Goal: Transaction & Acquisition: Purchase product/service

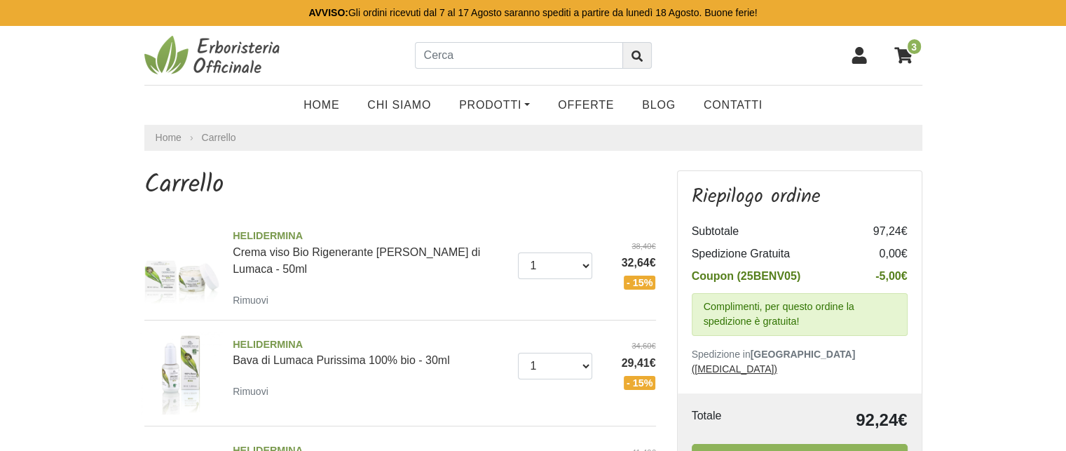
scroll to position [140, 0]
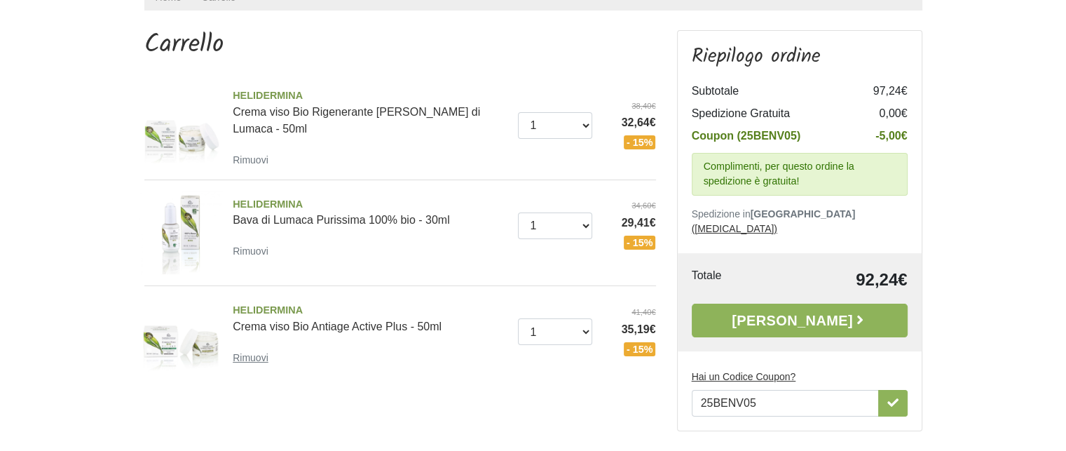
click at [257, 358] on small "Rimuovi" at bounding box center [251, 357] width 36 height 11
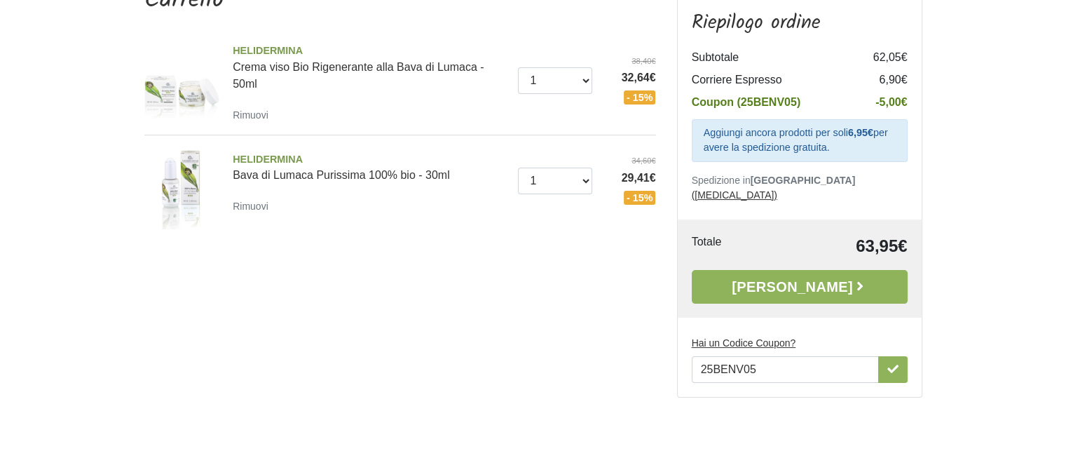
scroll to position [280, 0]
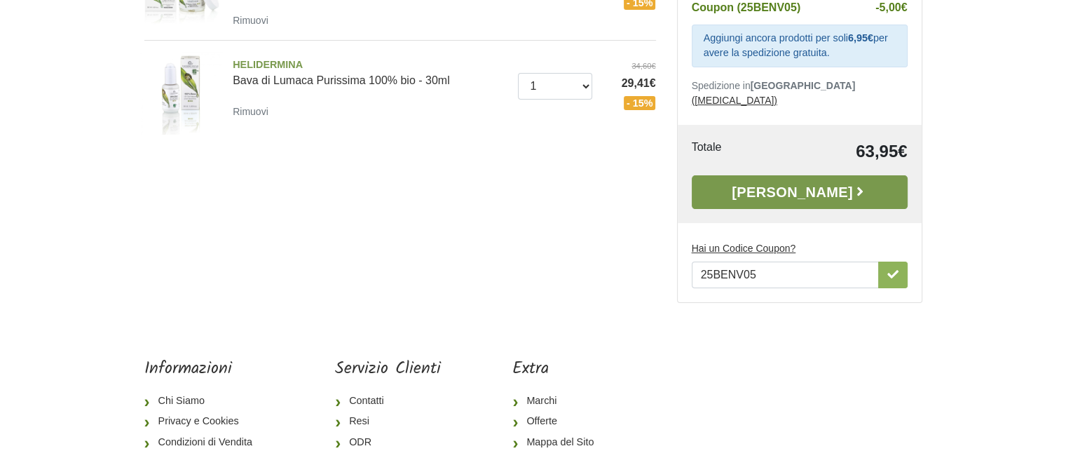
click at [820, 175] on link "[PERSON_NAME]" at bounding box center [800, 192] width 216 height 34
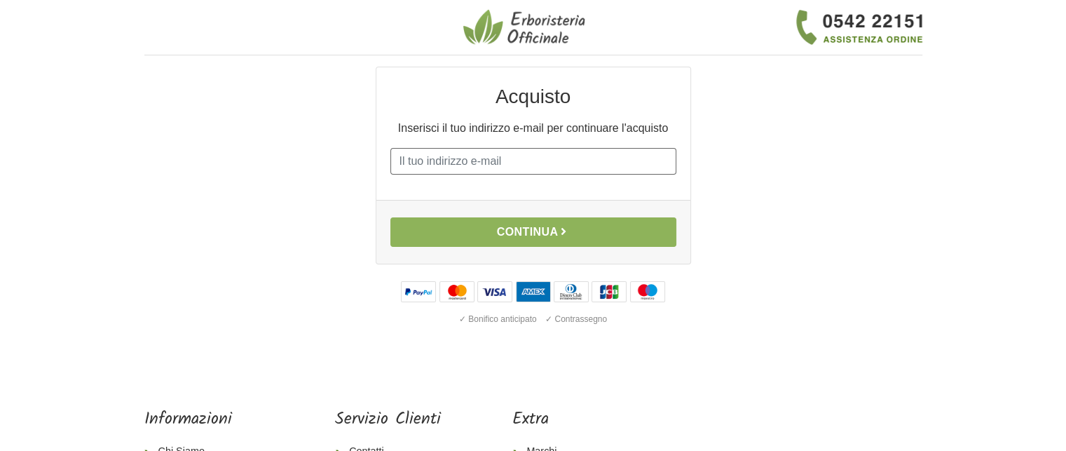
click at [432, 158] on input "E-mail" at bounding box center [533, 161] width 286 height 27
type input "vignola347@gmail.com"
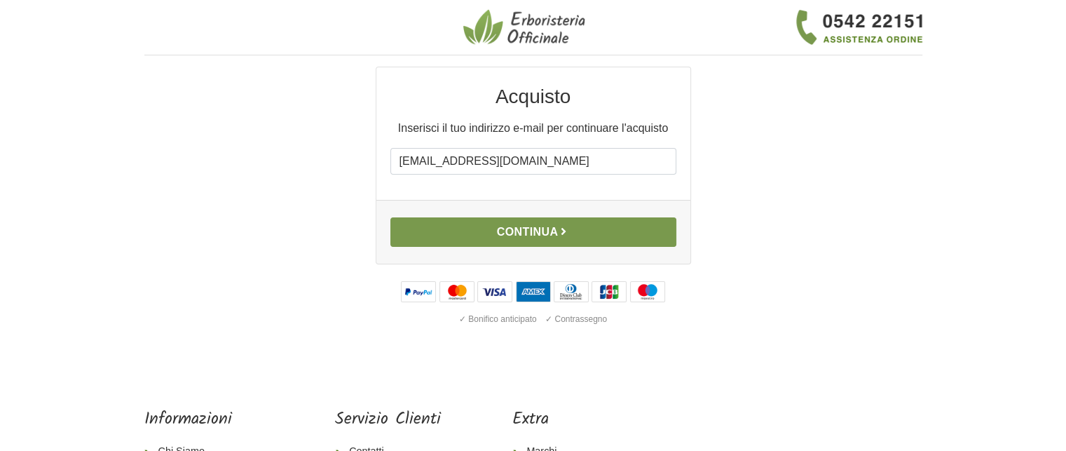
click at [524, 228] on button "Continua" at bounding box center [533, 231] width 286 height 29
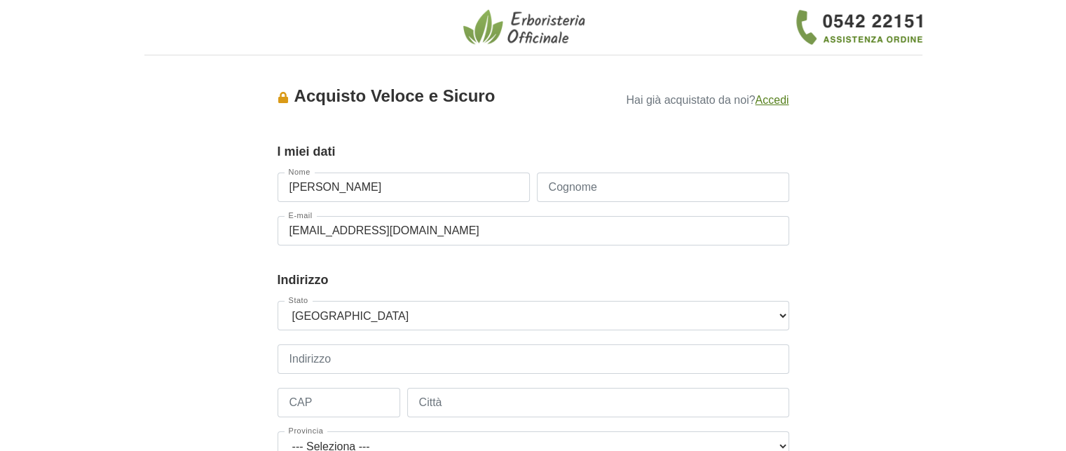
type input "Luciana"
type input "Gardini"
type input "3475947533"
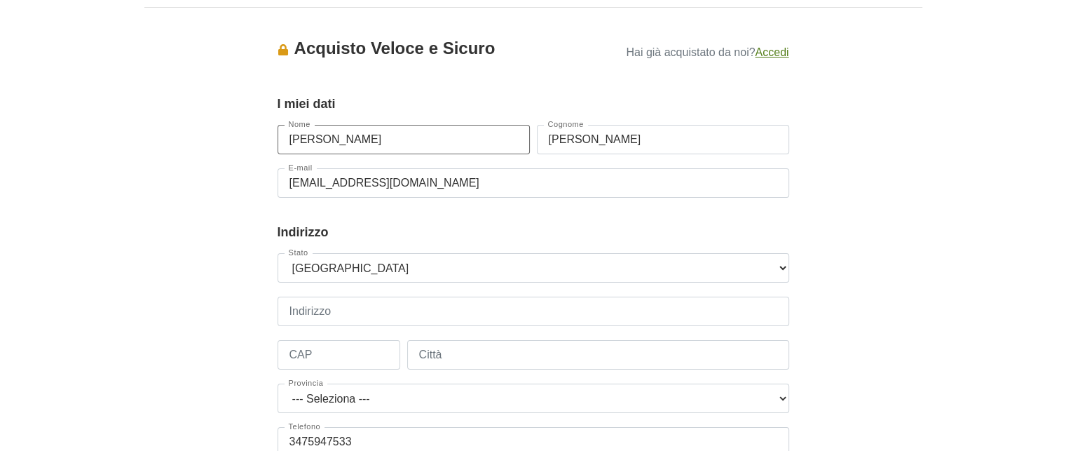
scroll to position [140, 0]
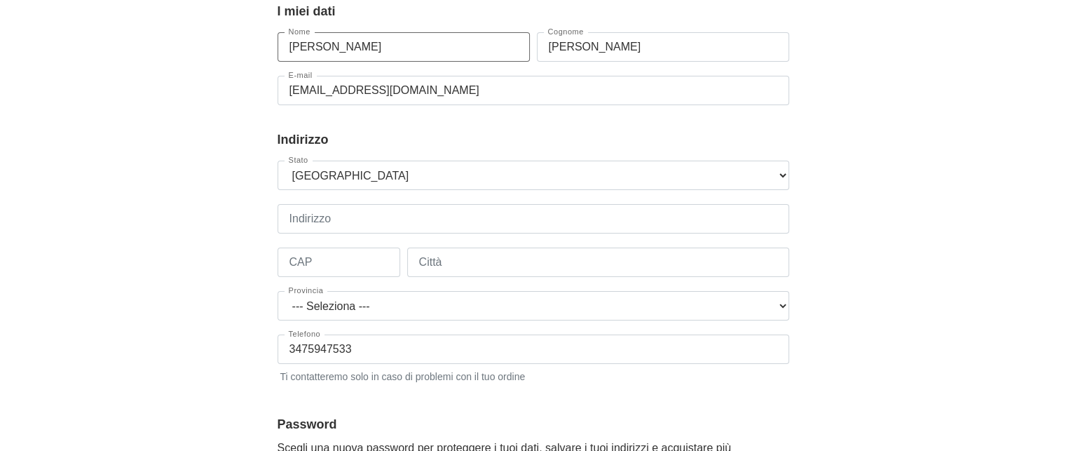
type input "Luciana"
click at [343, 216] on input "Indirizzo" at bounding box center [532, 218] width 511 height 29
type input "Via Fsco De Sanctis 43"
type input "20141"
type input "Milano"
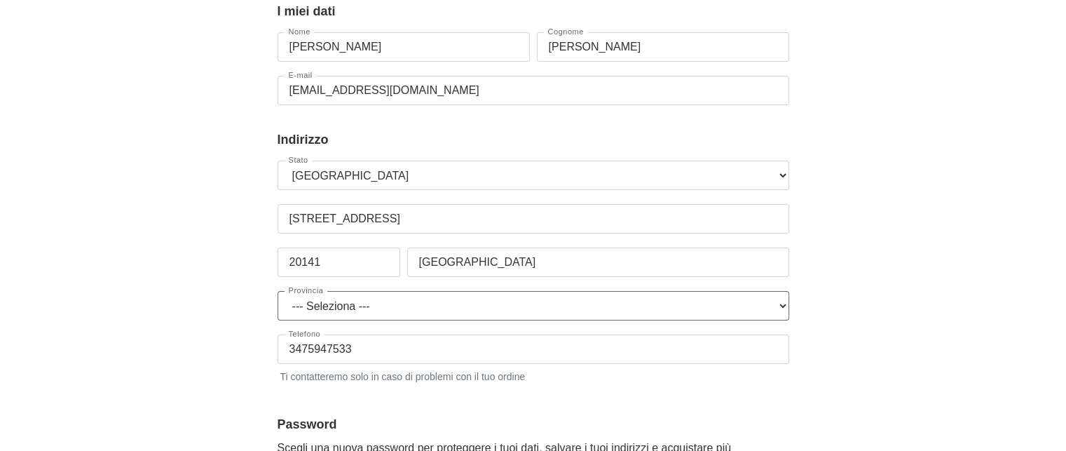
select select "3897"
type input "Via Fsco de Sanctis, 43 - cit. 28"
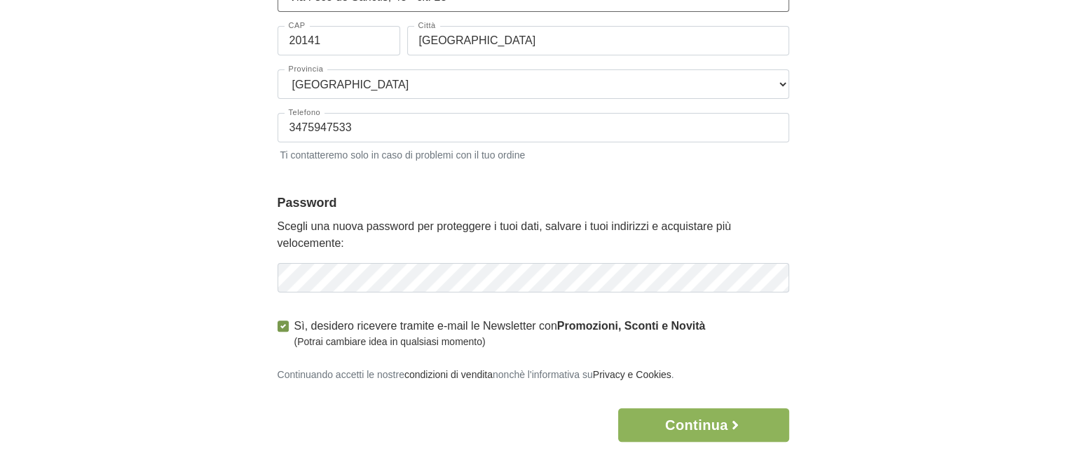
scroll to position [420, 0]
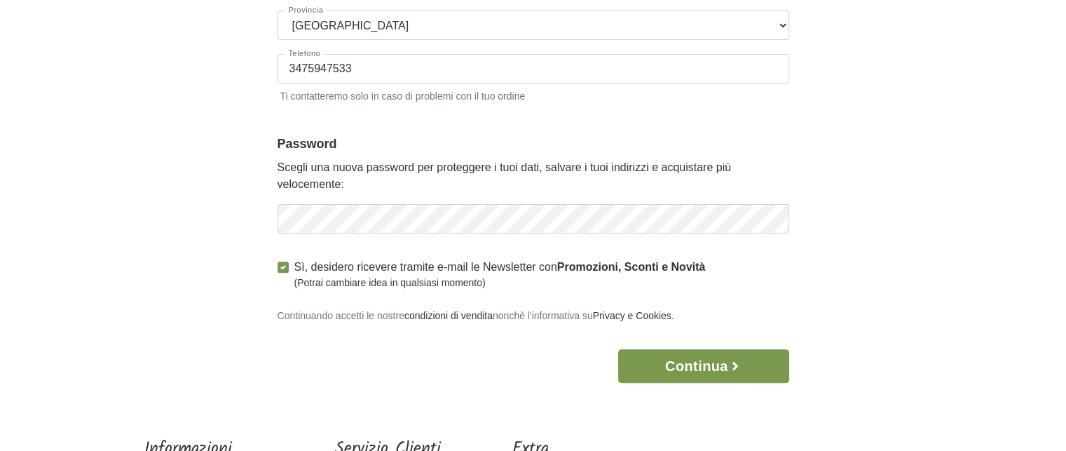
click at [721, 358] on button "Continua" at bounding box center [703, 366] width 170 height 34
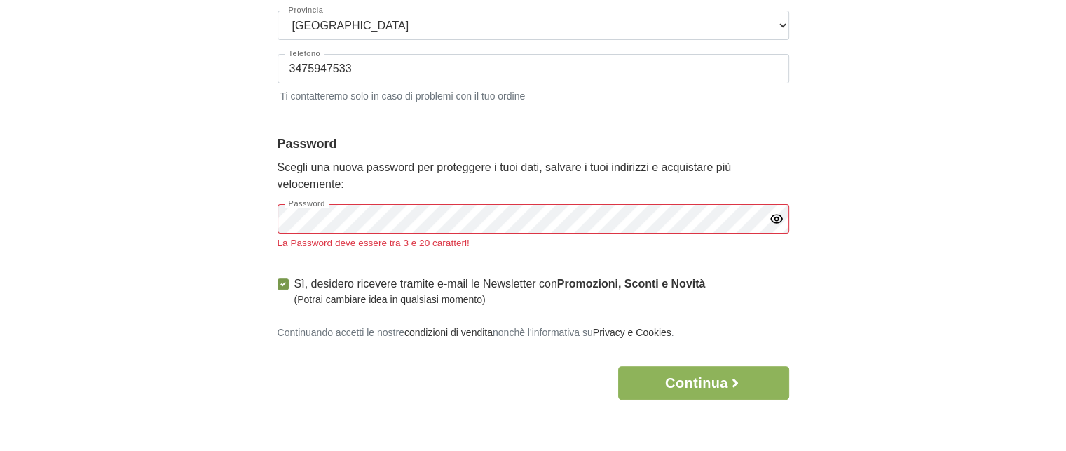
click at [775, 220] on icon "button" at bounding box center [776, 219] width 14 height 14
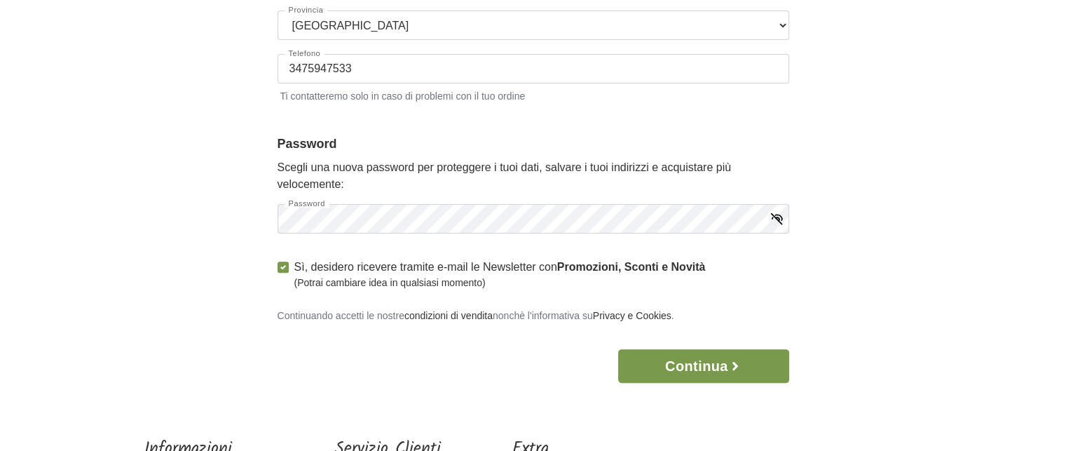
click at [712, 366] on button "Continua" at bounding box center [703, 366] width 170 height 34
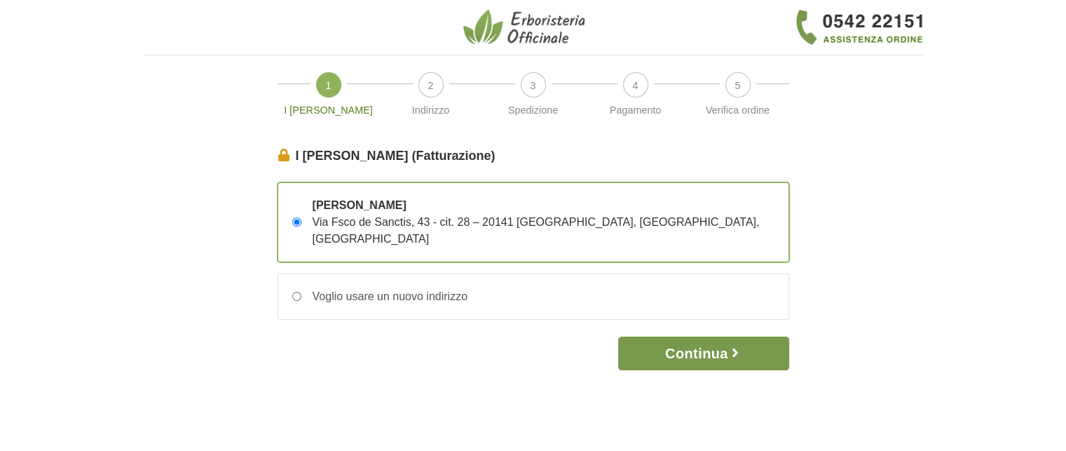
click at [726, 336] on button "Continua" at bounding box center [703, 353] width 170 height 34
click at [681, 336] on button "Continua" at bounding box center [703, 353] width 170 height 34
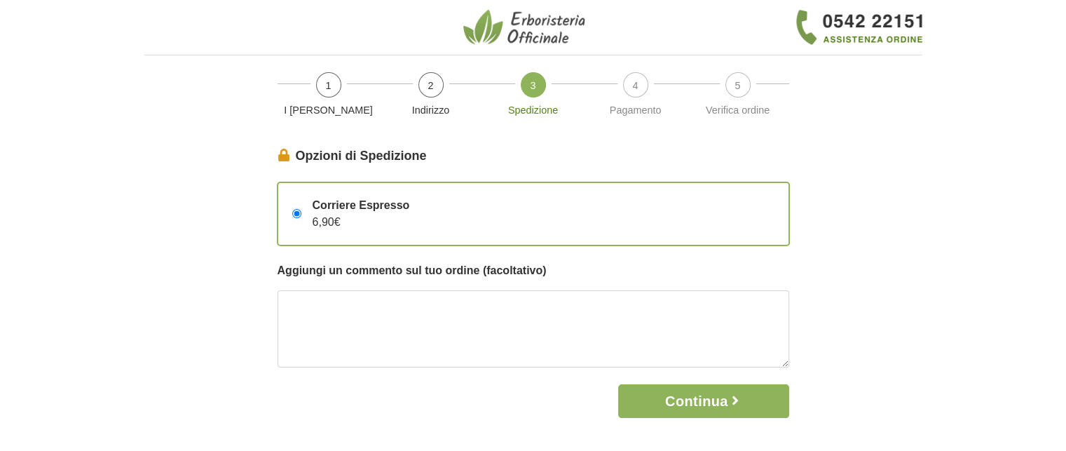
click at [297, 209] on input "Corriere Espresso 6,90€" at bounding box center [296, 213] width 9 height 9
click at [295, 205] on div "Corriere Espresso 6,90€" at bounding box center [533, 214] width 510 height 62
click at [295, 209] on input "Corriere Espresso 6,90€" at bounding box center [296, 213] width 9 height 9
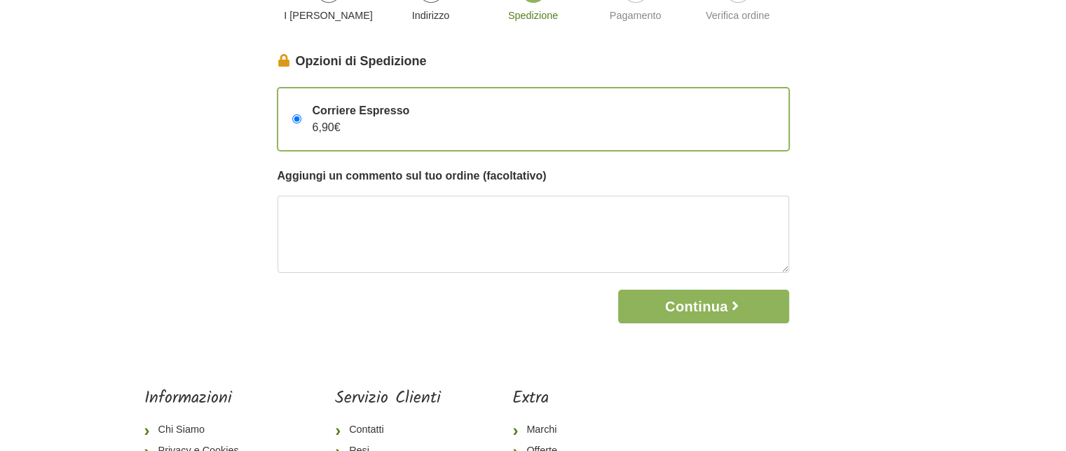
scroll to position [70, 0]
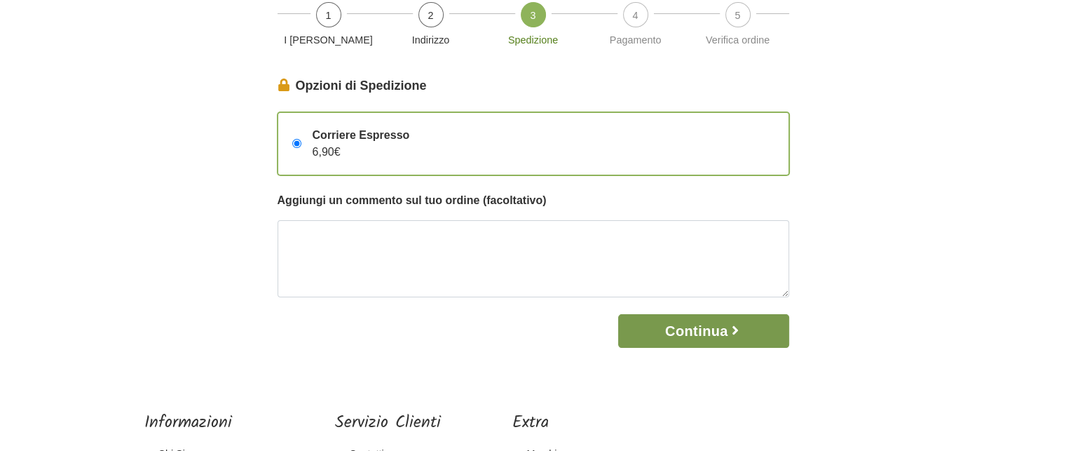
click at [724, 329] on button "Continua" at bounding box center [703, 331] width 170 height 34
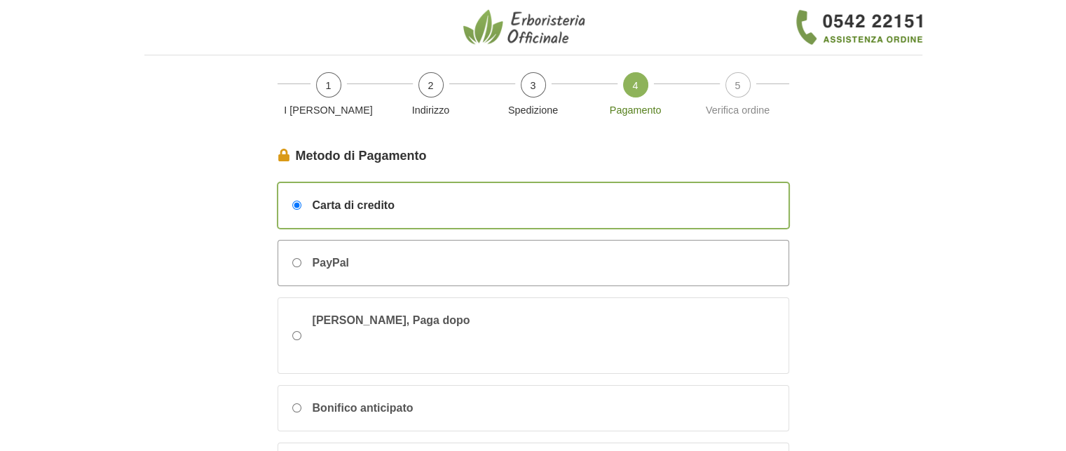
click at [292, 259] on input "PayPal" at bounding box center [296, 262] width 9 height 9
radio input "true"
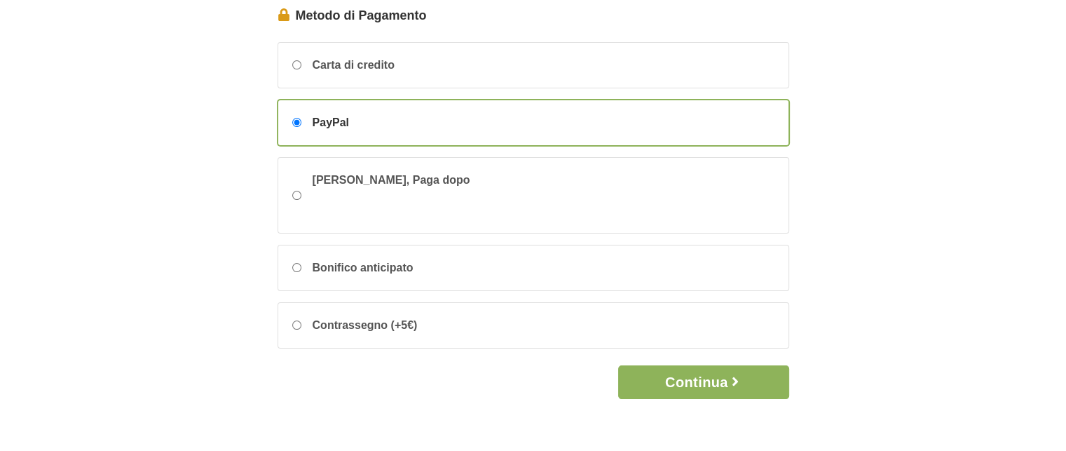
scroll to position [321, 0]
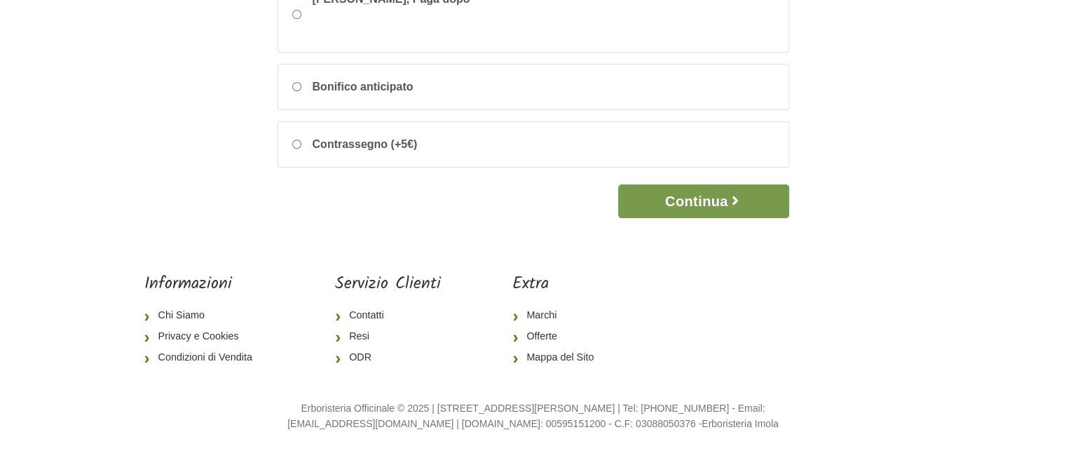
click at [682, 204] on button "Continua" at bounding box center [703, 201] width 170 height 34
